Goal: Task Accomplishment & Management: Use online tool/utility

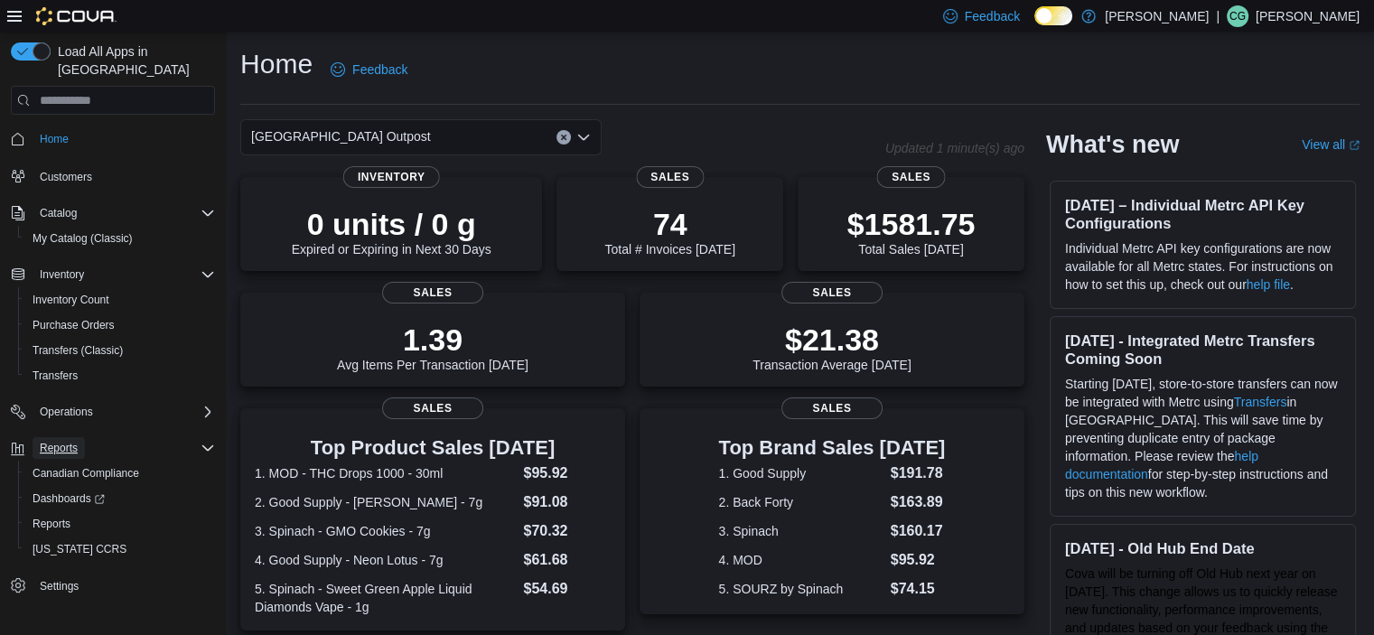
click at [74, 441] on span "Reports" at bounding box center [59, 448] width 38 height 14
click at [69, 516] on span "Reports" at bounding box center [52, 524] width 38 height 22
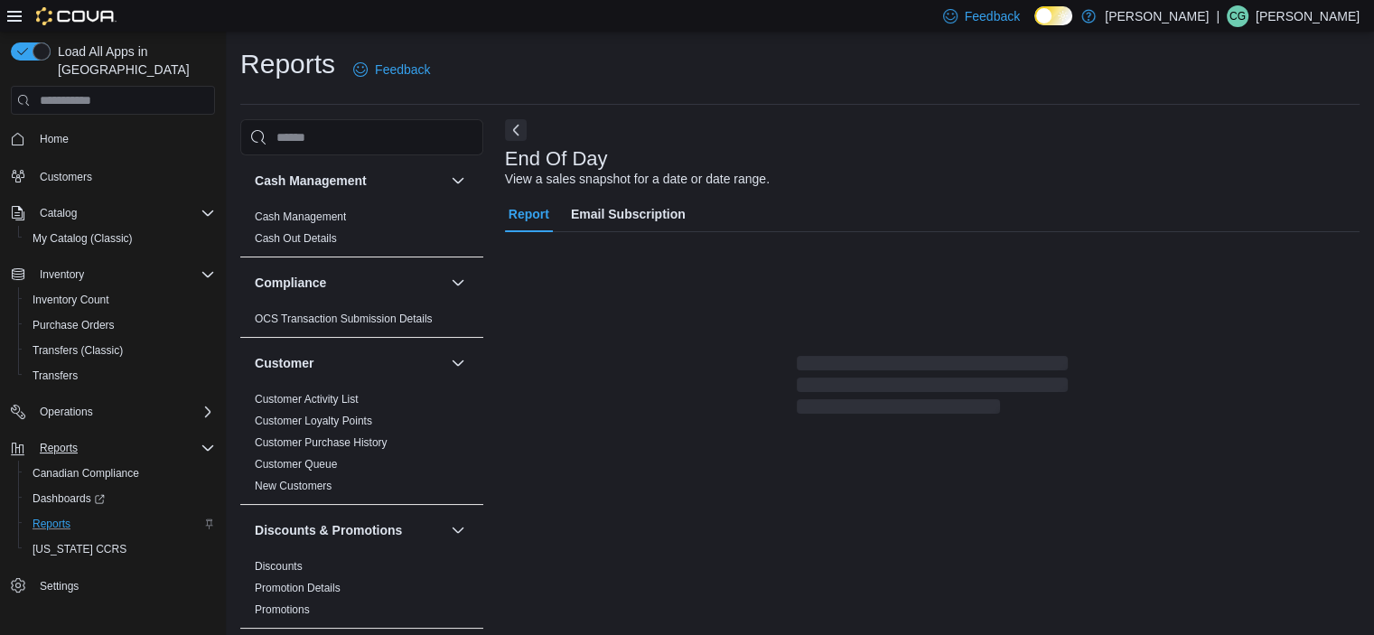
scroll to position [11, 0]
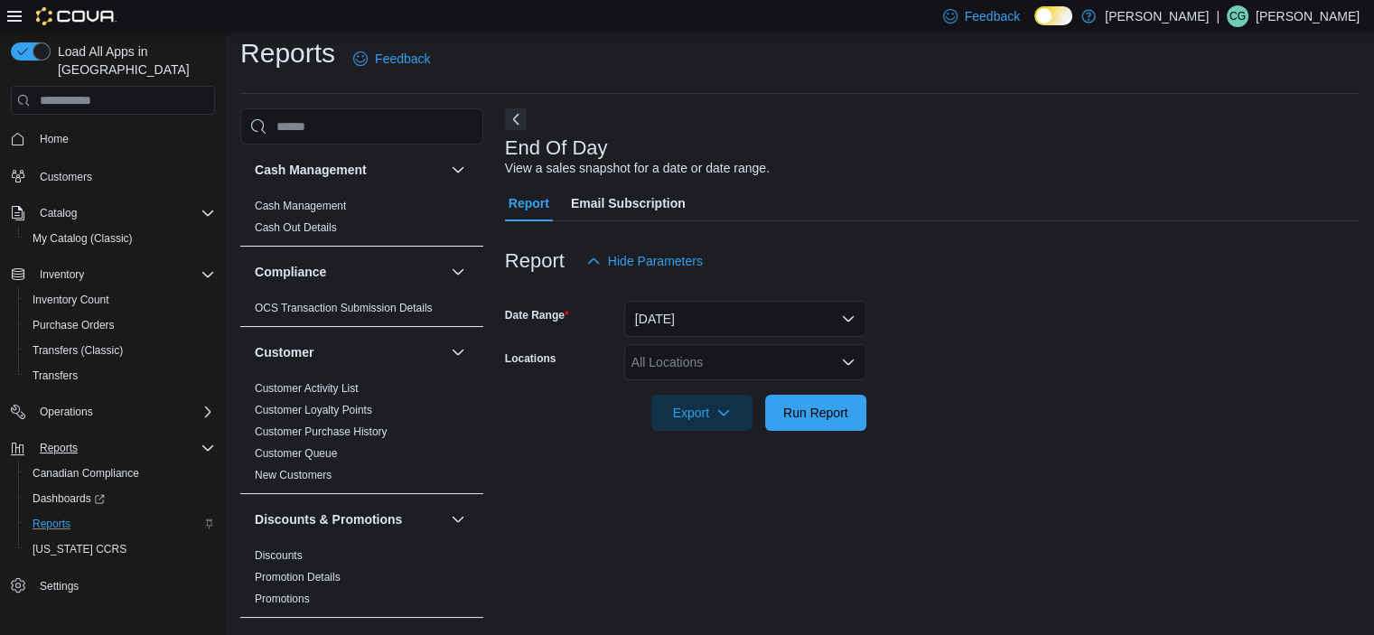
click at [505, 104] on div "Reports Feedback Cash Management Cash Management Cash Out Details Compliance OC…" at bounding box center [800, 328] width 1120 height 586
click at [519, 118] on button "Next" at bounding box center [516, 119] width 22 height 22
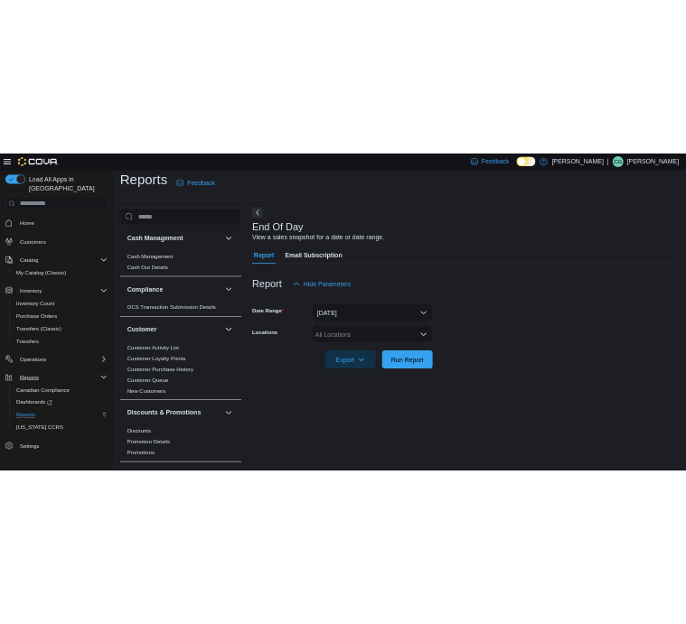
scroll to position [0, 0]
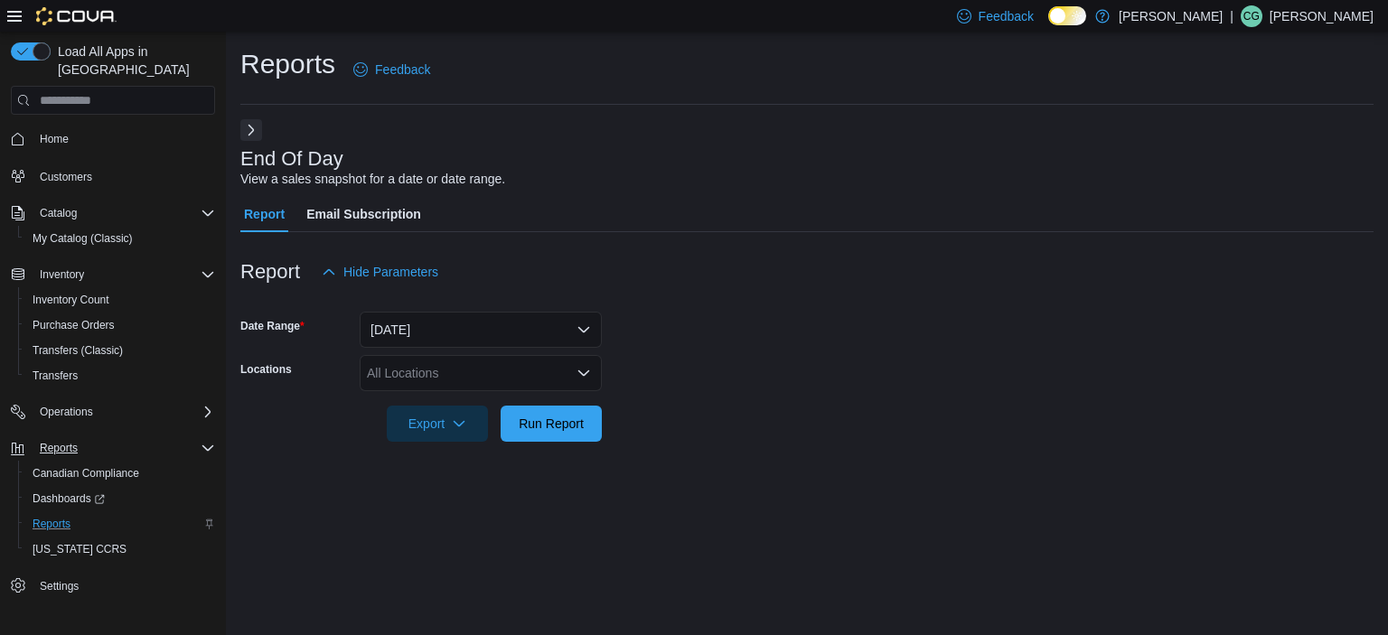
click at [470, 390] on div "All Locations" at bounding box center [481, 373] width 242 height 36
type input "****"
click at [470, 391] on button "[GEOGRAPHIC_DATA] Outpost" at bounding box center [481, 404] width 242 height 26
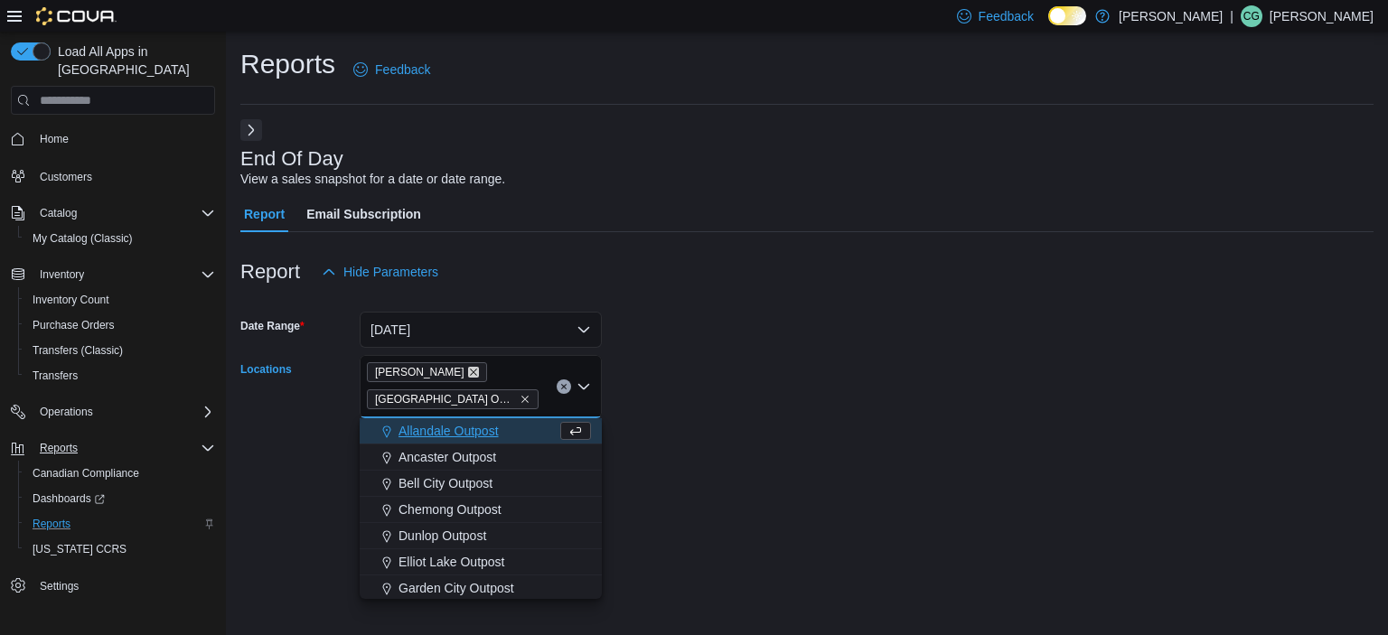
click at [468, 371] on icon "Remove Miss Jones from selection in this group" at bounding box center [473, 372] width 11 height 11
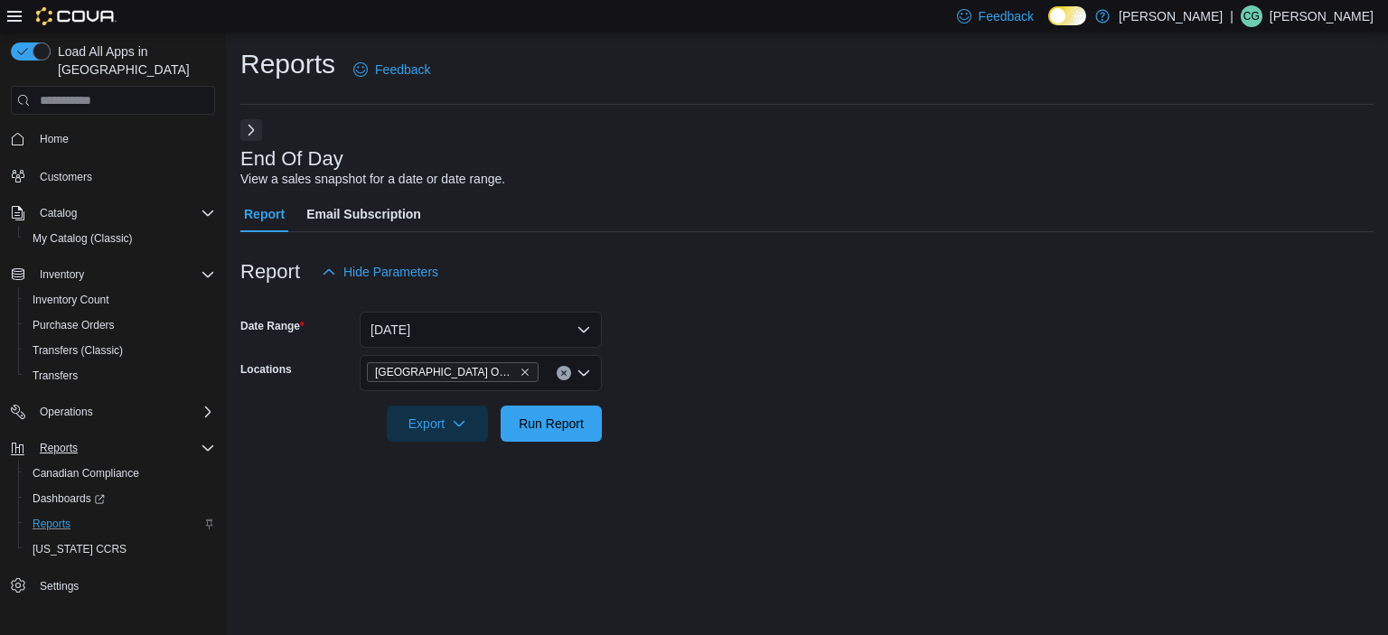
click at [754, 385] on form "Date Range [DATE] Locations [GEOGRAPHIC_DATA] Outpost Export Run Report" at bounding box center [806, 366] width 1133 height 152
click at [542, 417] on span "Run Report" at bounding box center [551, 423] width 65 height 18
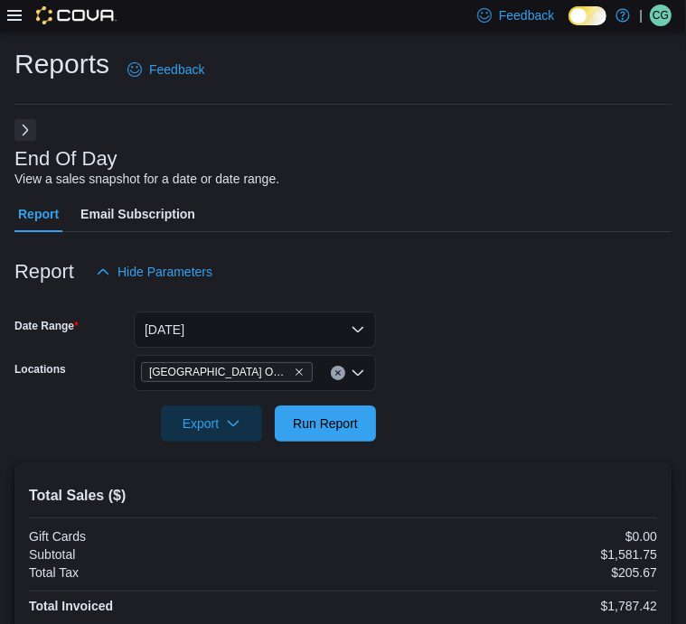
click at [397, 265] on div "Report Hide Parameters" at bounding box center [342, 272] width 657 height 36
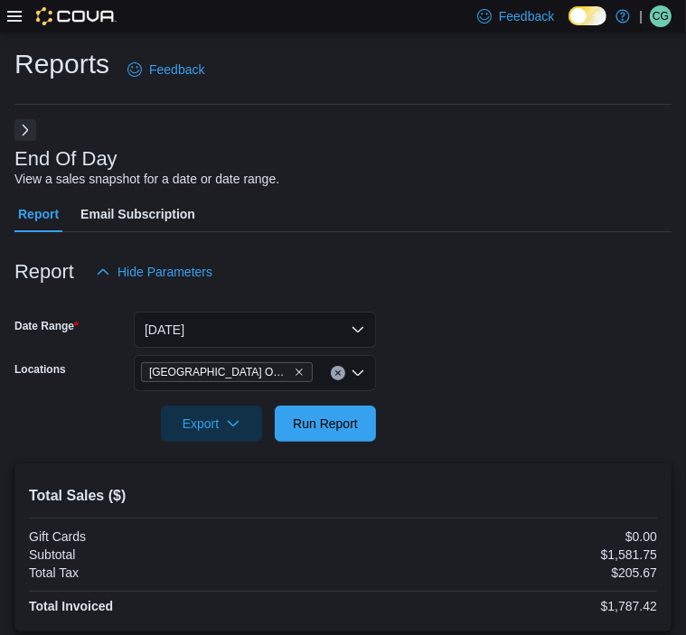
click at [317, 174] on div "End Of Day View a sales snapshot for a date or date range." at bounding box center [338, 168] width 648 height 41
